Goal: Information Seeking & Learning: Learn about a topic

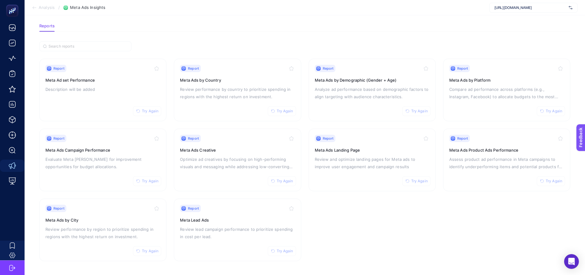
click at [509, 14] on section "Analysis / Meta Ads Insights [URL][DOMAIN_NAME]" at bounding box center [305, 7] width 560 height 15
click at [512, 9] on span "[URL][DOMAIN_NAME]" at bounding box center [530, 7] width 72 height 5
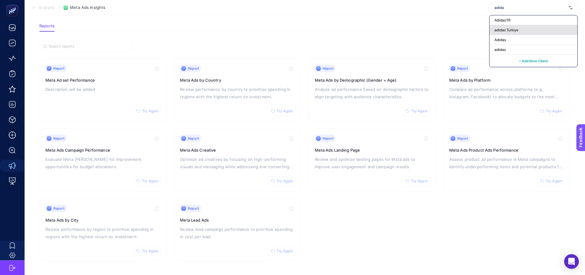
type input "adida"
click at [503, 29] on span "adidas Turkiye" at bounding box center [506, 30] width 24 height 5
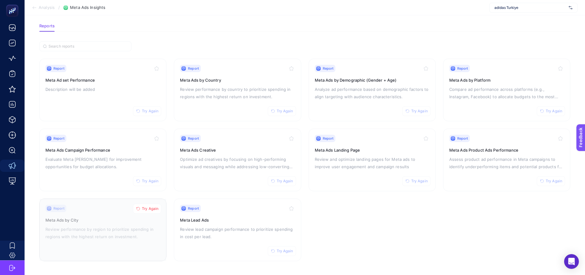
click at [145, 208] on span "Try Again" at bounding box center [150, 208] width 17 height 5
click at [107, 98] on div "Report Try Again Meta Ad set Performance Description will be added" at bounding box center [102, 90] width 115 height 50
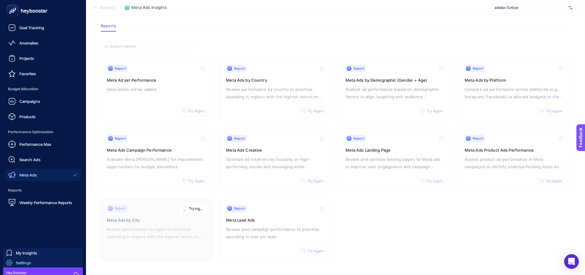
scroll to position [23, 0]
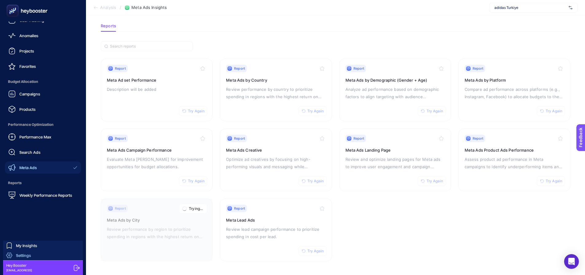
click at [32, 256] on link "Settings" at bounding box center [43, 256] width 80 height 10
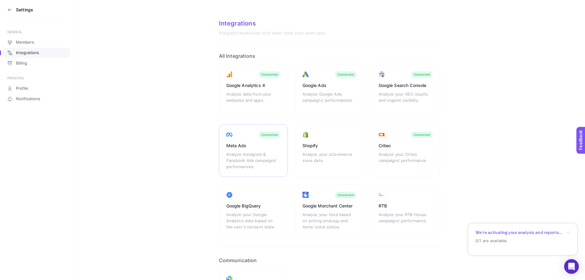
click at [253, 159] on div "Analyze Instagram & Facebook Ads campaigns’ performances." at bounding box center [253, 160] width 54 height 18
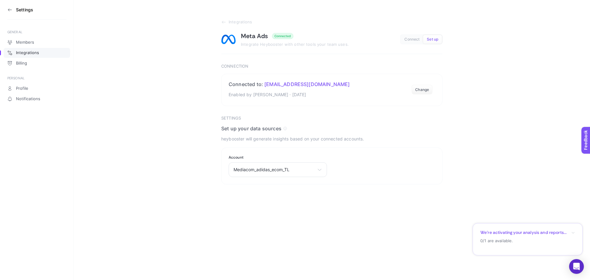
click at [12, 11] on icon at bounding box center [9, 9] width 5 height 5
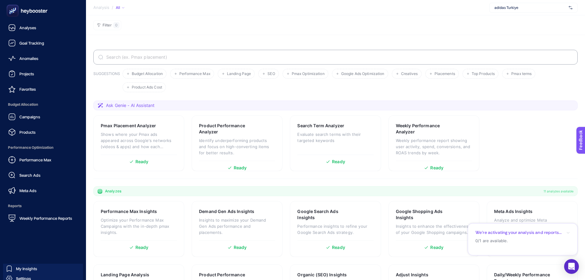
click at [9, 9] on rect at bounding box center [13, 11] width 10 height 10
click at [26, 188] on div "Meta Ads" at bounding box center [22, 190] width 28 height 7
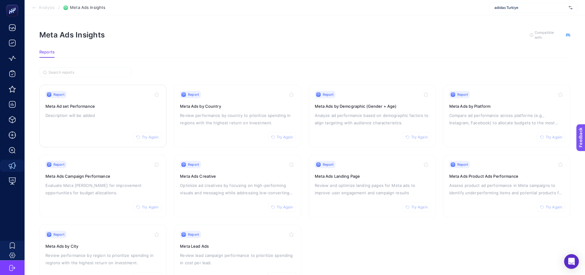
click at [144, 138] on span "Try Again" at bounding box center [150, 137] width 17 height 5
click at [290, 138] on span "Try Again" at bounding box center [285, 137] width 17 height 5
click at [283, 206] on span "Try Again" at bounding box center [285, 207] width 17 height 5
click at [160, 211] on button "Try Again" at bounding box center [147, 207] width 28 height 10
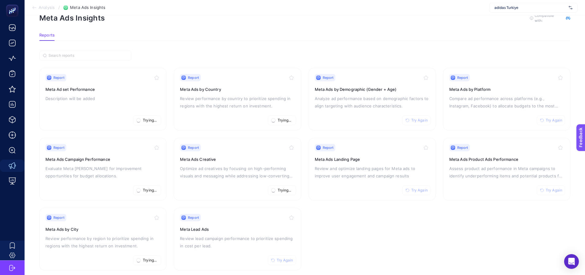
scroll to position [26, 0]
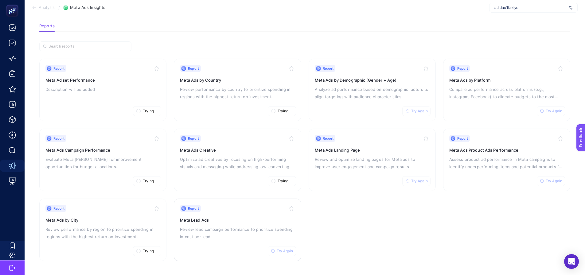
click at [291, 253] on span "Try Again" at bounding box center [285, 251] width 17 height 5
click at [423, 181] on span "Try Again" at bounding box center [419, 181] width 17 height 5
click at [544, 180] on button "Try Again" at bounding box center [551, 181] width 28 height 10
click at [554, 100] on div "Report Try Again Meta Ads by Platform Compare ad performance across platforms (…" at bounding box center [506, 90] width 115 height 50
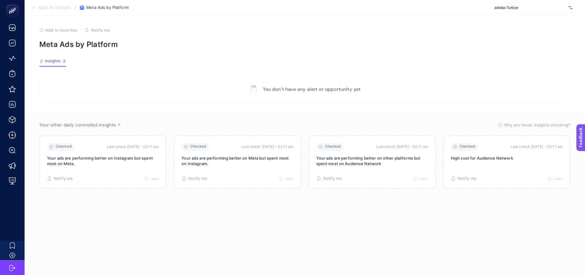
scroll to position [26, 0]
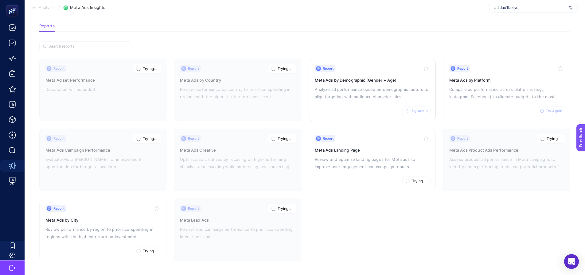
click at [419, 107] on button "Try Again" at bounding box center [416, 111] width 28 height 10
click at [546, 110] on button "Try Again" at bounding box center [551, 111] width 28 height 10
click at [433, 238] on section "Report Trying... Meta Ad set Performance Description will be added Report Tryin…" at bounding box center [304, 160] width 531 height 203
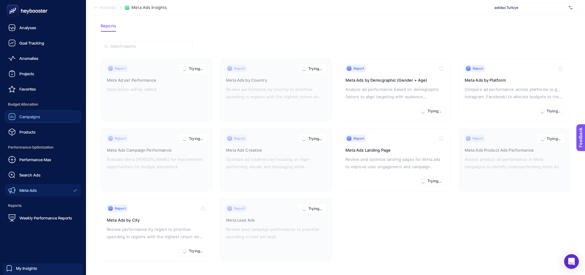
click at [25, 118] on span "Campaigns" at bounding box center [29, 116] width 21 height 5
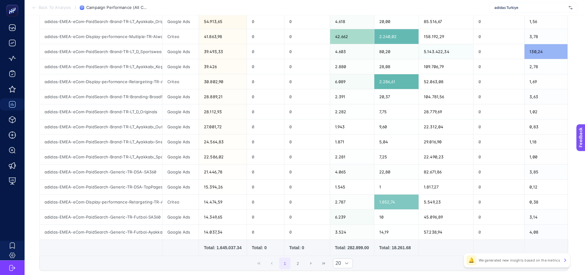
scroll to position [215, 0]
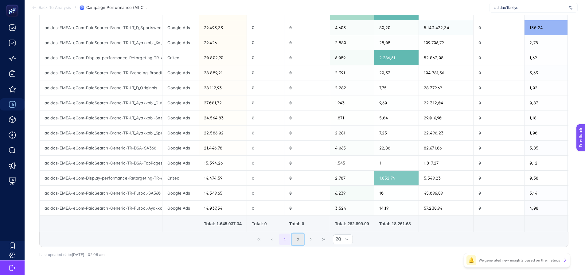
click at [303, 245] on button "2" at bounding box center [298, 240] width 12 height 12
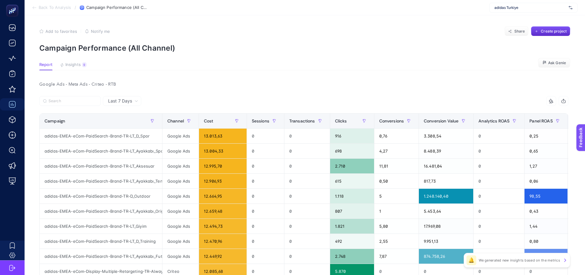
scroll to position [0, 0]
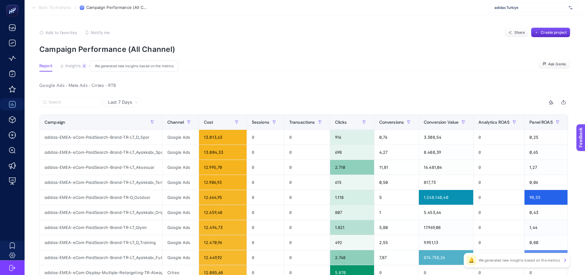
click at [73, 70] on button "Insights 9 We generated new insights based on the metrics" at bounding box center [73, 68] width 27 height 8
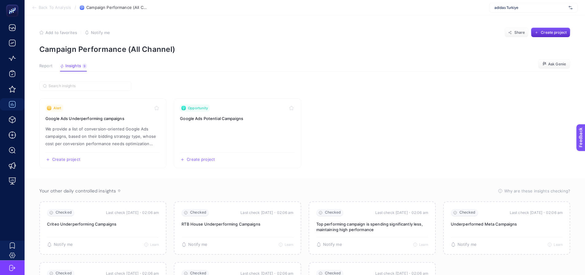
click at [47, 66] on span "Report" at bounding box center [45, 66] width 13 height 5
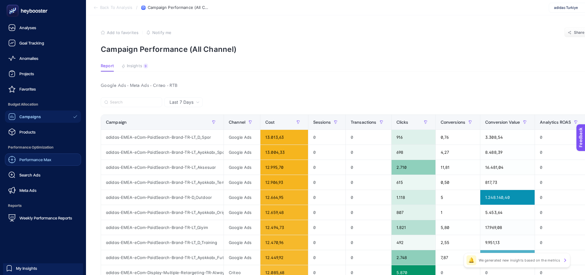
click at [15, 160] on icon at bounding box center [11, 159] width 7 height 7
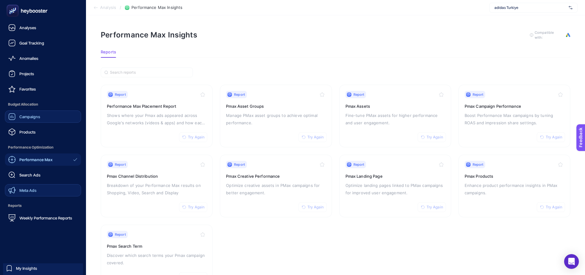
click at [36, 189] on span "Meta Ads" at bounding box center [27, 190] width 17 height 5
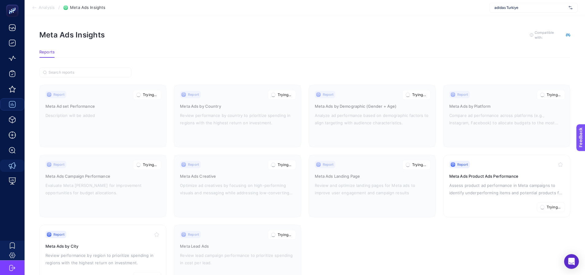
scroll to position [26, 0]
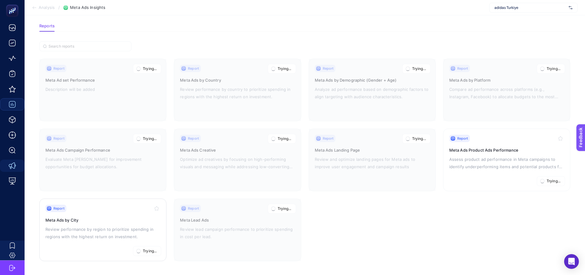
click at [142, 236] on p "Review performance by region to prioritize spending in regions with the highest…" at bounding box center [102, 233] width 115 height 15
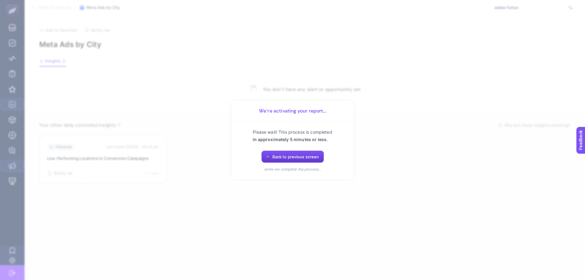
click at [273, 157] on span "Back to previous screen" at bounding box center [295, 156] width 47 height 5
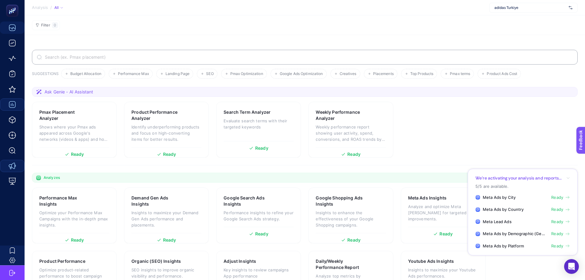
click at [504, 208] on span "Meta Ads by Country" at bounding box center [503, 209] width 41 height 6
click at [503, 222] on span "Meta Ads by Country" at bounding box center [503, 222] width 41 height 6
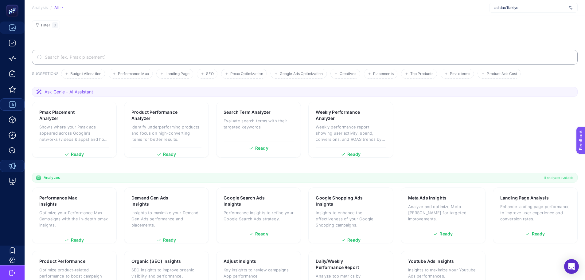
drag, startPoint x: 501, startPoint y: 132, endPoint x: 508, endPoint y: 139, distance: 9.8
click at [501, 132] on section "Pmax Placement Analyzer Shows where your Pmax ads appeared across Google's netw…" at bounding box center [305, 130] width 546 height 56
